Goal: Transaction & Acquisition: Obtain resource

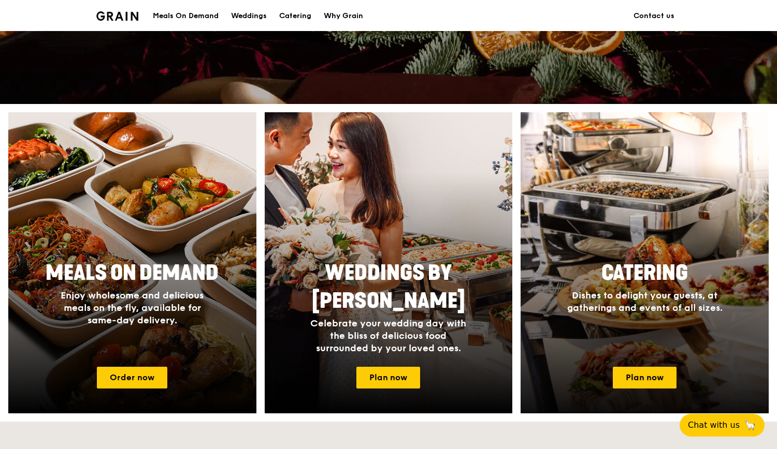
click at [634, 259] on h2 "Catering" at bounding box center [644, 273] width 195 height 28
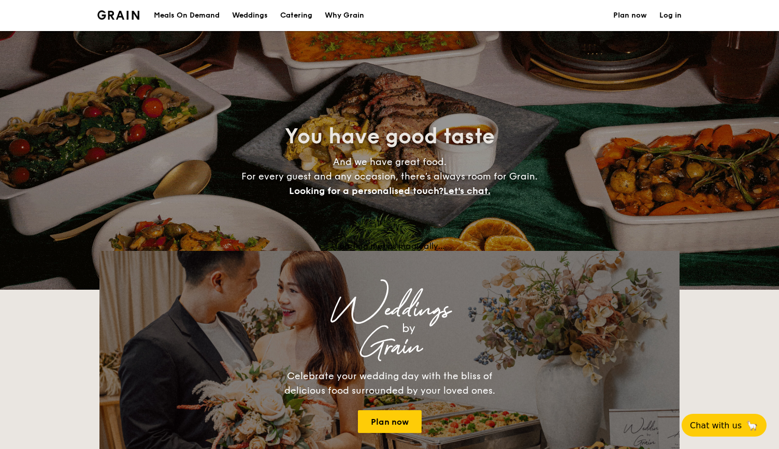
select select
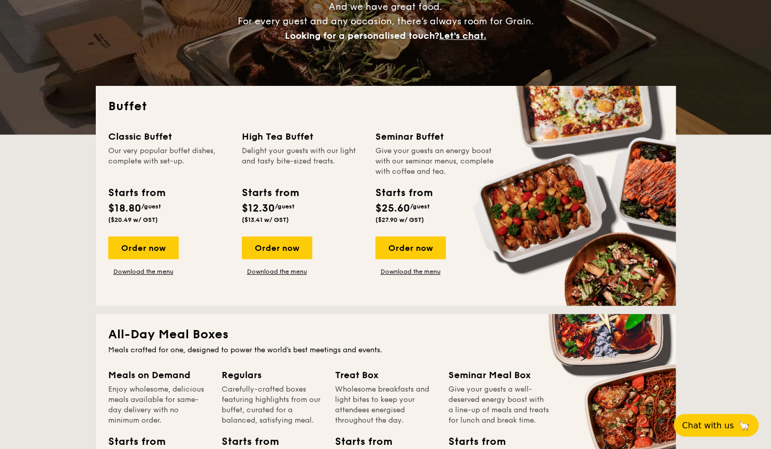
scroll to position [207, 0]
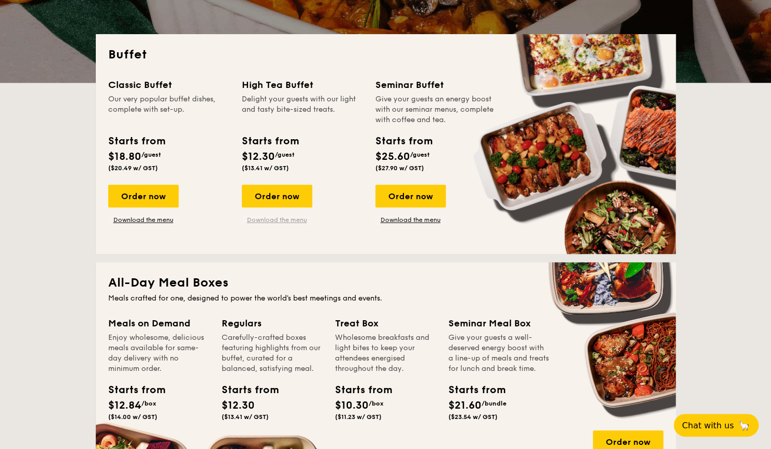
click at [284, 221] on link "Download the menu" at bounding box center [277, 220] width 70 height 8
drag, startPoint x: 149, startPoint y: 219, endPoint x: 175, endPoint y: 221, distance: 26.0
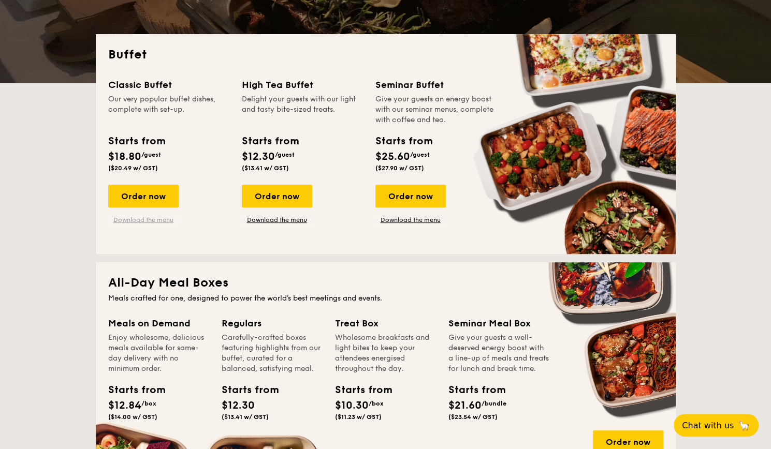
click at [149, 219] on link "Download the menu" at bounding box center [143, 220] width 70 height 8
